Goal: Task Accomplishment & Management: Manage account settings

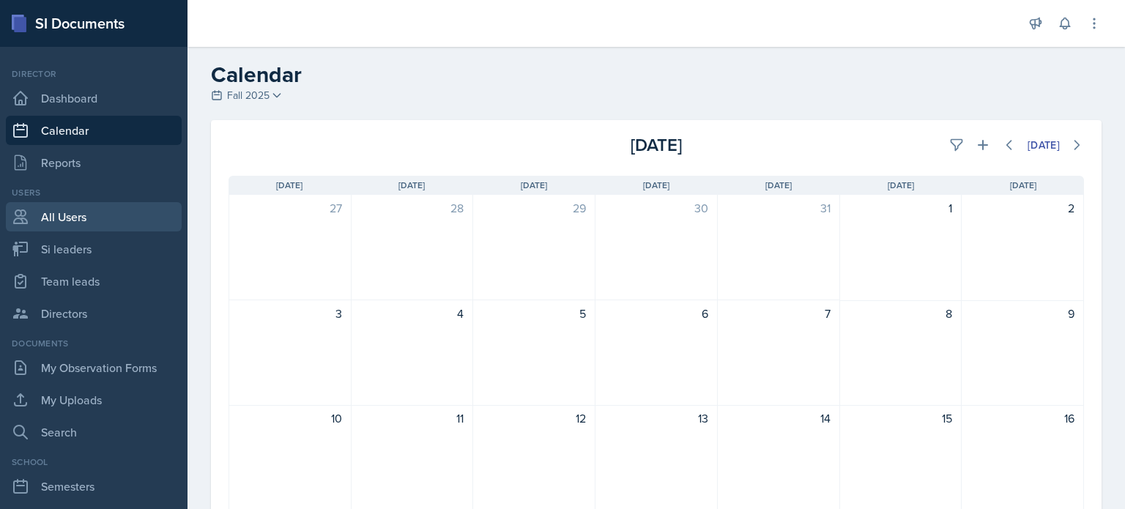
scroll to position [293, 0]
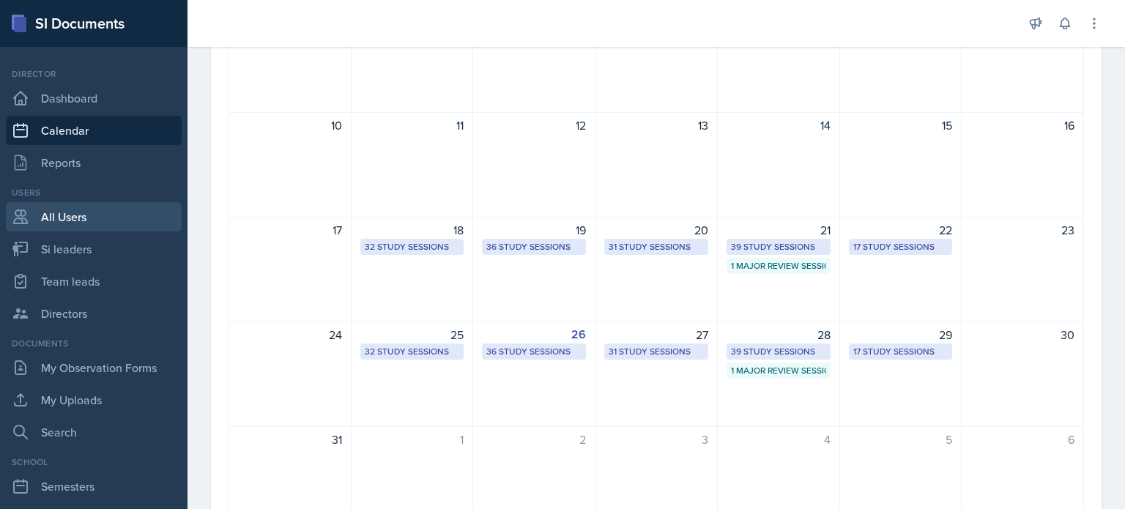
click at [59, 207] on link "All Users" at bounding box center [94, 216] width 176 height 29
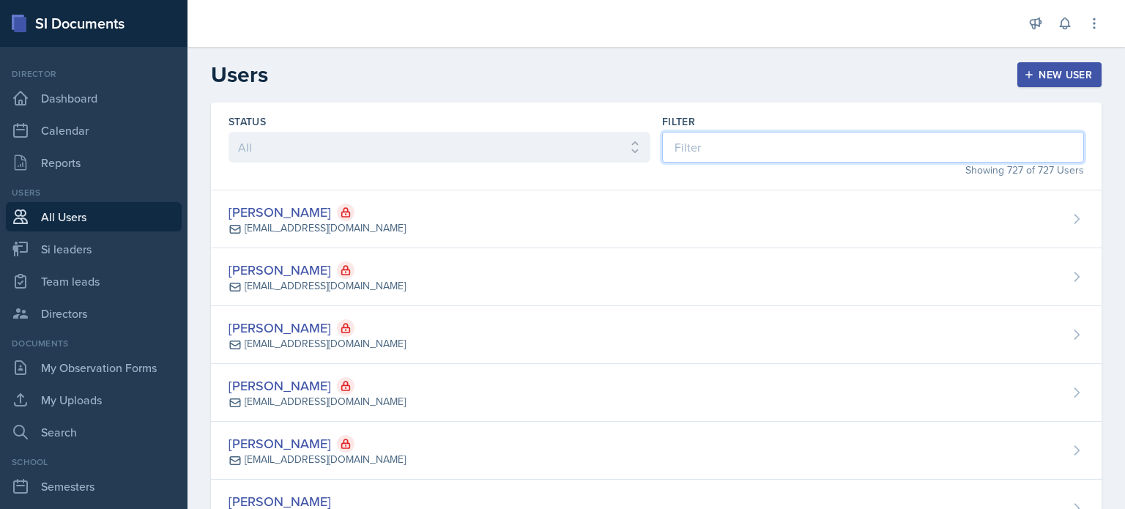
click at [843, 152] on input at bounding box center [873, 147] width 422 height 31
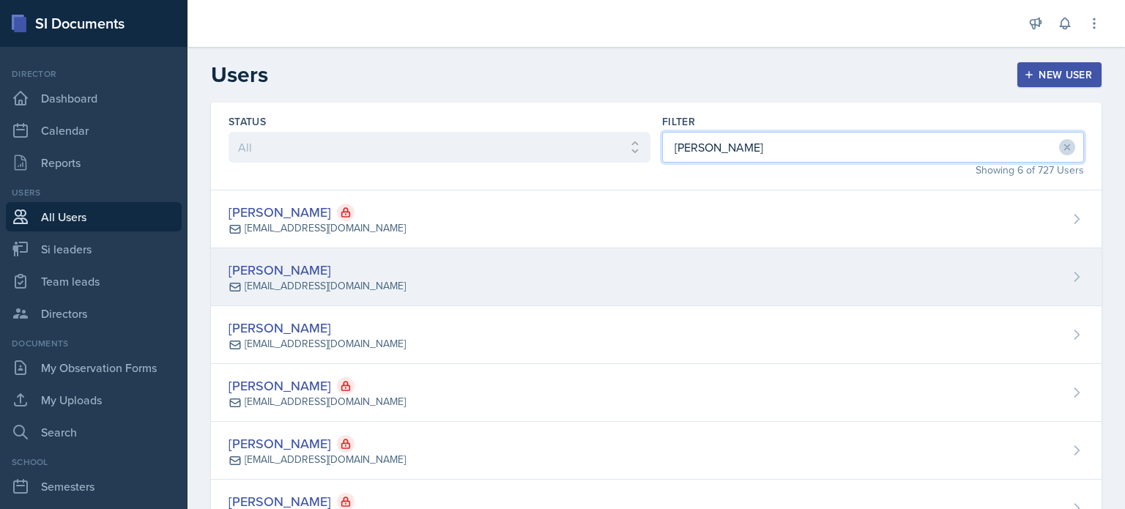
type input "[PERSON_NAME]"
click at [586, 287] on div "[PERSON_NAME] [EMAIL_ADDRESS][DOMAIN_NAME]" at bounding box center [656, 277] width 891 height 58
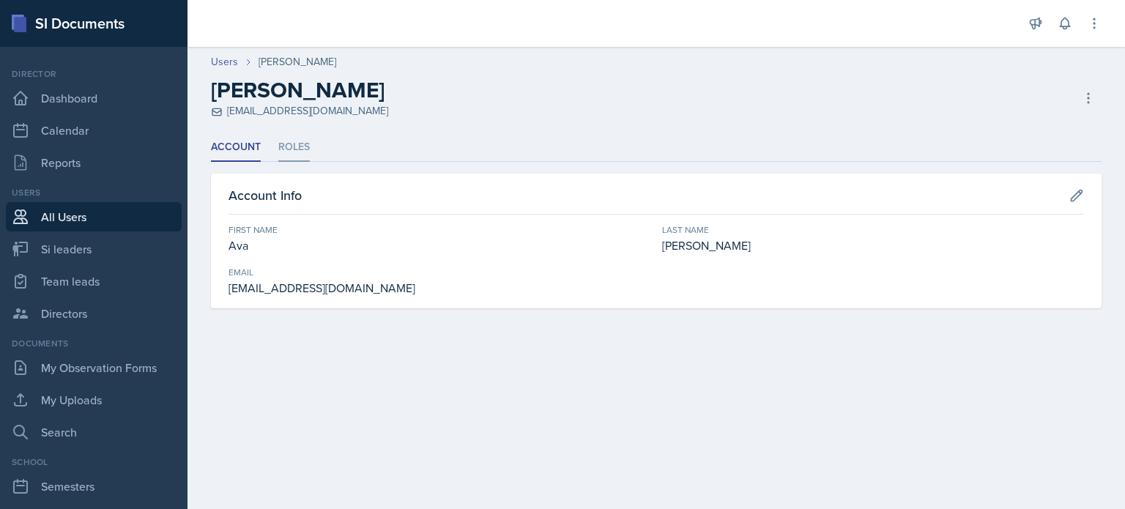
click at [278, 147] on li "Roles" at bounding box center [293, 147] width 31 height 29
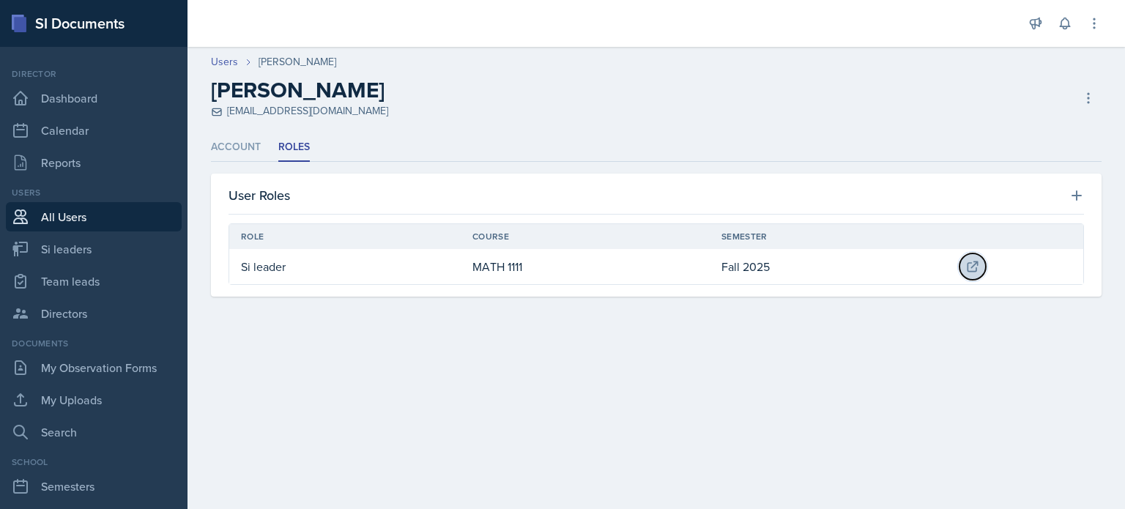
click at [968, 267] on icon at bounding box center [972, 266] width 15 height 15
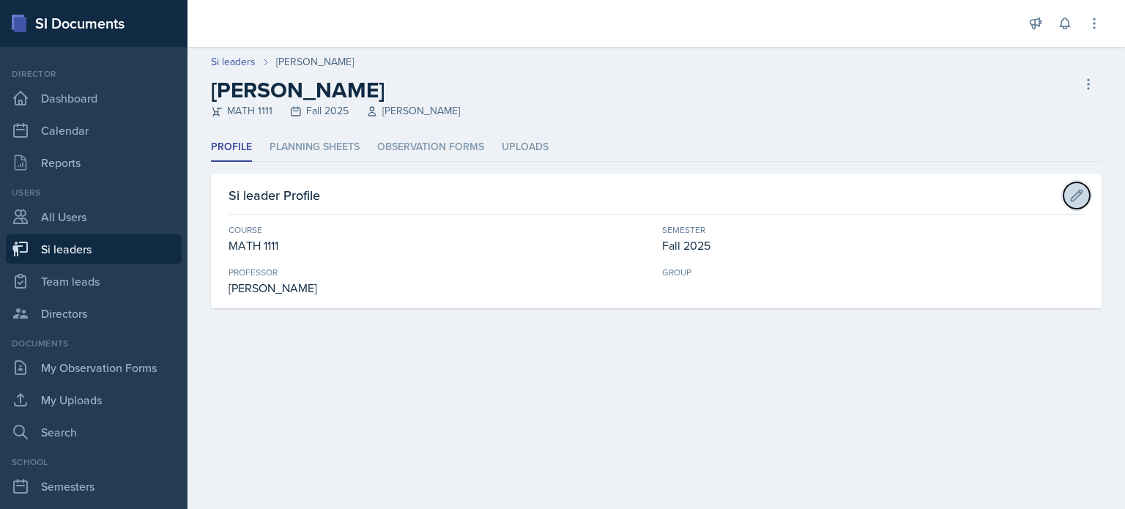
click at [1080, 187] on button at bounding box center [1077, 195] width 26 height 26
select select "5bfde3fe-6375-4519-a868-95dd30d0bb1b"
select select "2bed604d-1099-4043-b1bc-2365e8740244"
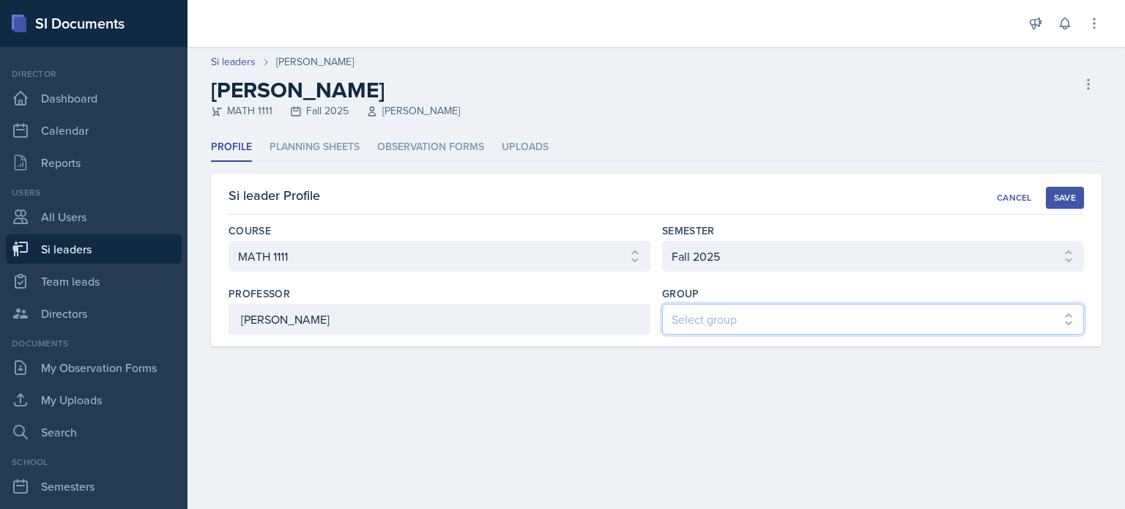
click at [714, 327] on select "Select group Demon SI of [GEOGRAPHIC_DATA] Les Mariettables Lion King Mamma SI/…" at bounding box center [873, 319] width 422 height 31
select select "44ab9dba-f3c0-424e-97ee-e672c2edb7ca"
click at [662, 304] on select "Select group Demon SI of [GEOGRAPHIC_DATA] Les Mariettables Lion King Mamma SI/…" at bounding box center [873, 319] width 422 height 31
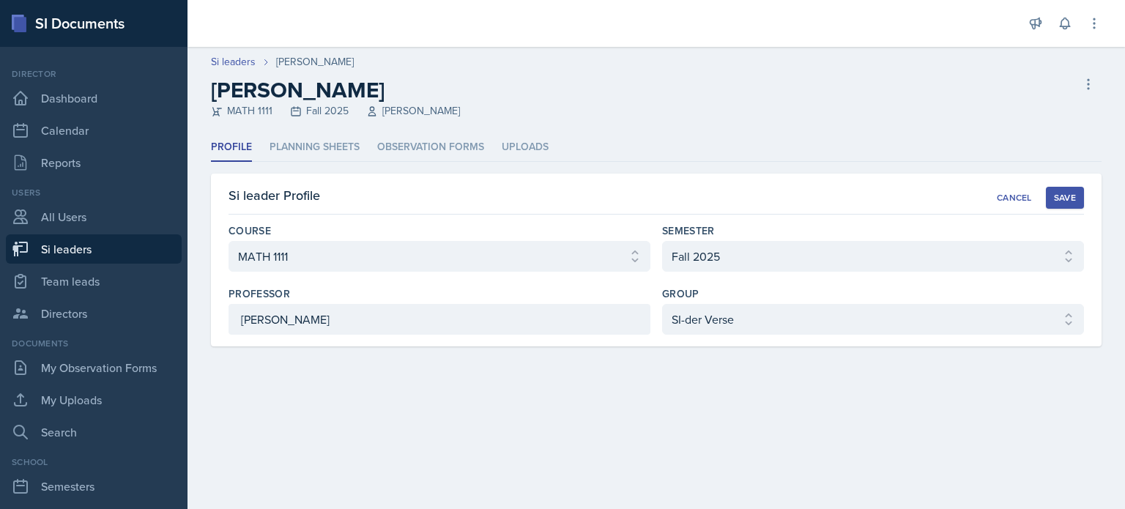
click at [1060, 193] on div "Save" at bounding box center [1065, 198] width 22 height 12
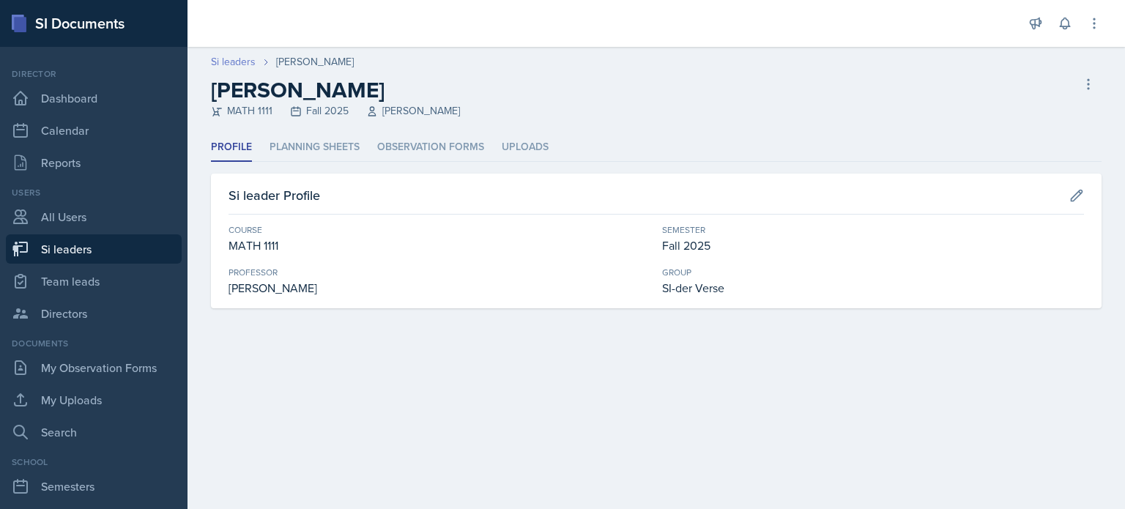
click at [228, 59] on link "Si leaders" at bounding box center [233, 61] width 45 height 15
select select "2bed604d-1099-4043-b1bc-2365e8740244"
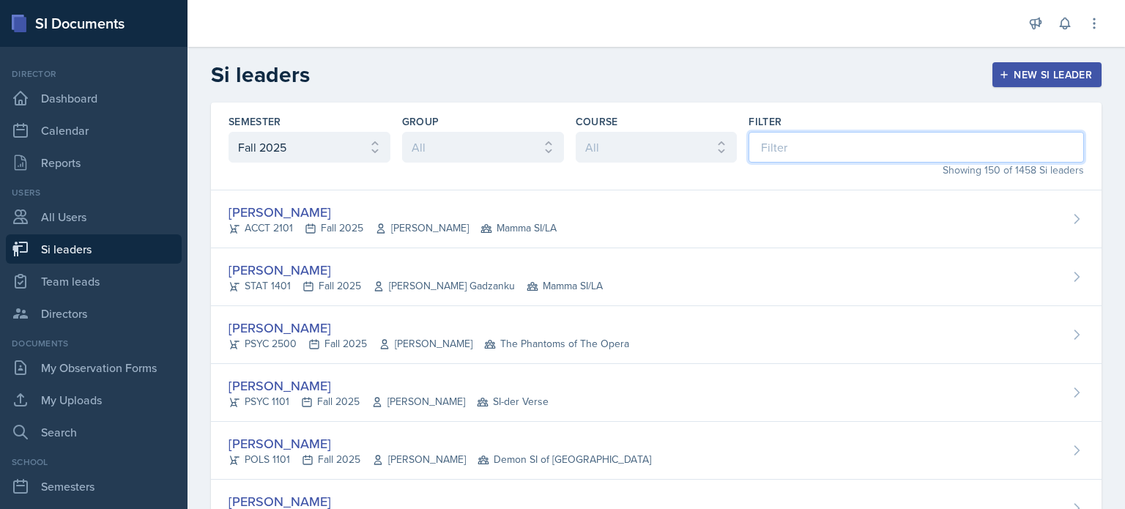
click at [824, 144] on input at bounding box center [916, 147] width 335 height 31
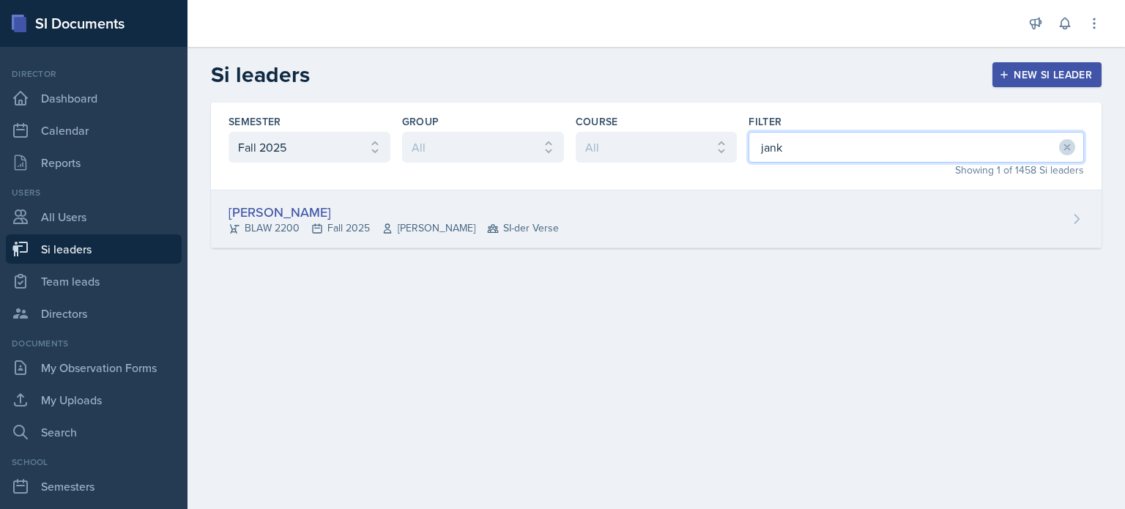
type input "jank"
click at [799, 204] on div "[PERSON_NAME] BLAW 2200 Fall 2025 [PERSON_NAME] SI-der Verse" at bounding box center [656, 219] width 891 height 58
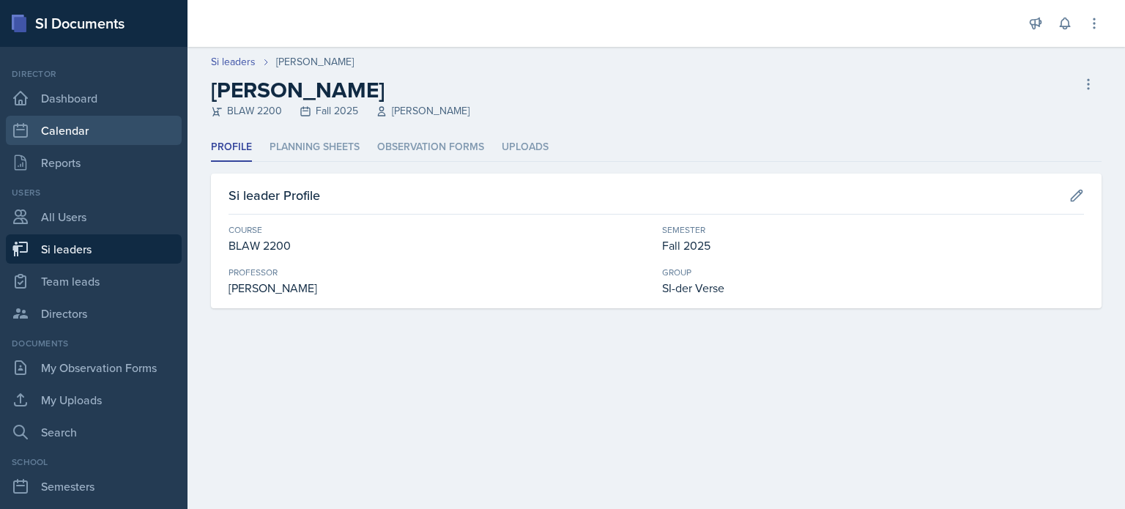
click at [79, 125] on link "Calendar" at bounding box center [94, 130] width 176 height 29
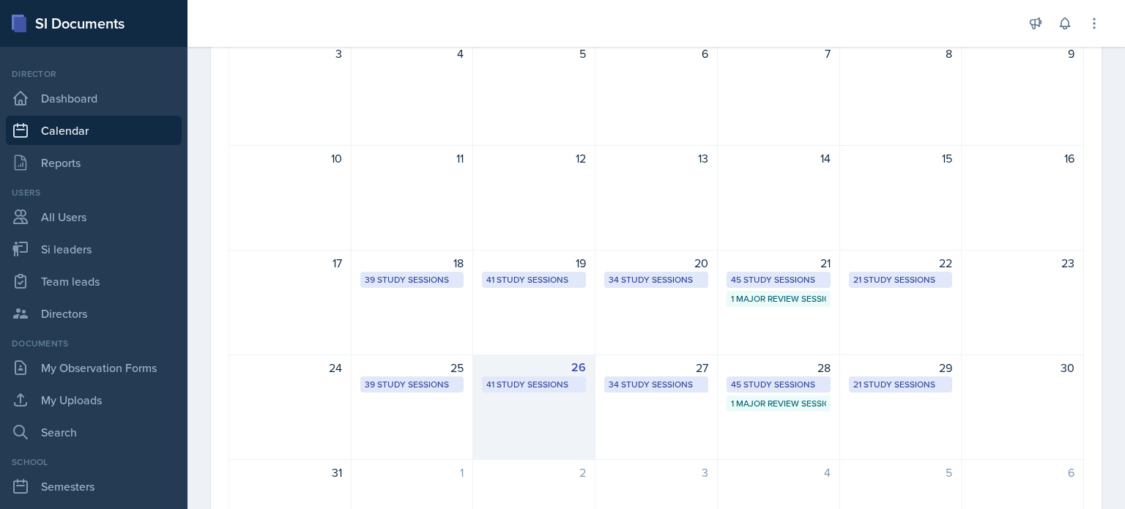
scroll to position [293, 0]
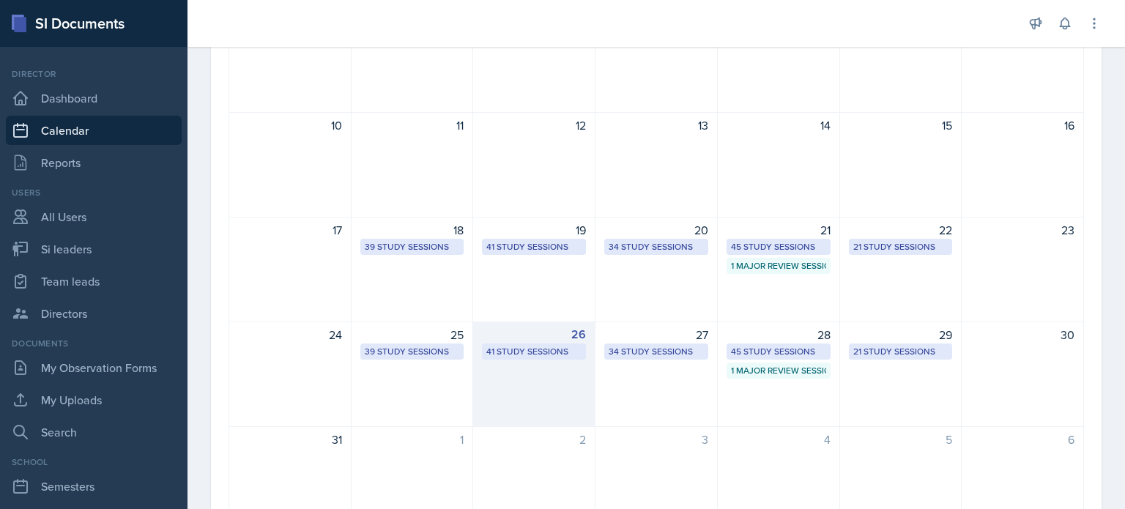
click at [541, 360] on div "26 41 Study Sessions" at bounding box center [534, 374] width 122 height 105
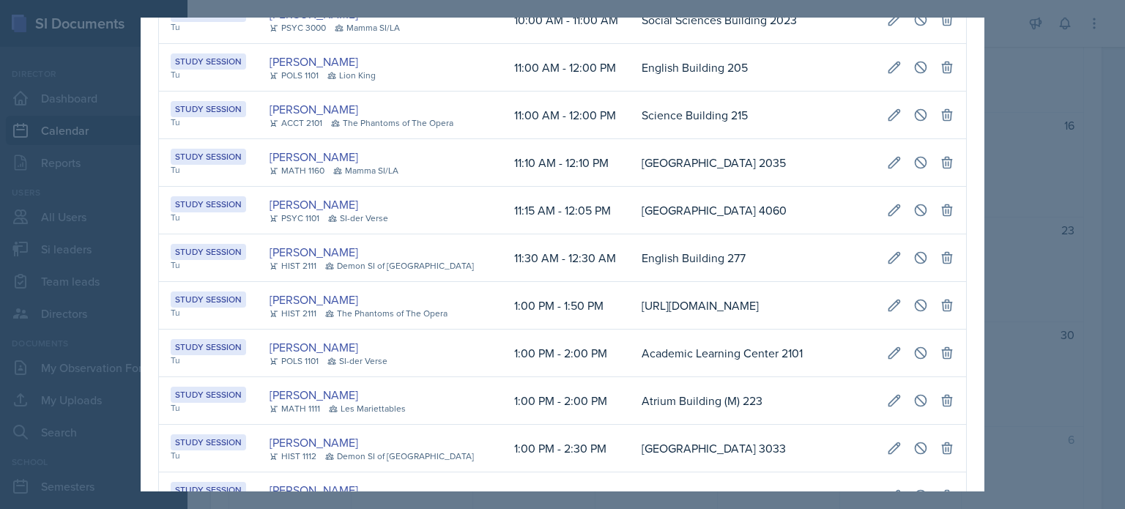
scroll to position [0, 0]
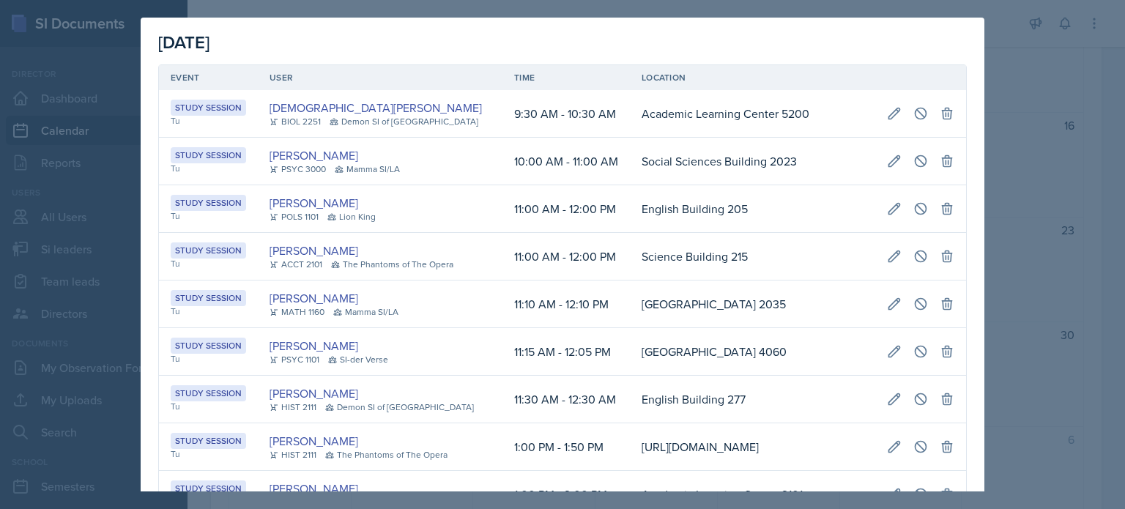
click at [1017, 99] on div at bounding box center [562, 254] width 1125 height 509
